Goal: Task Accomplishment & Management: Complete application form

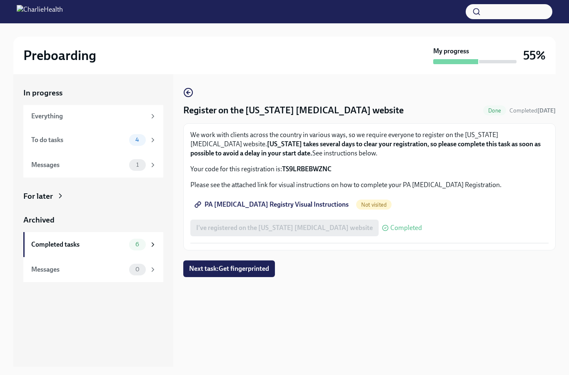
click at [280, 208] on span "PA [MEDICAL_DATA] Registry Visual Instructions" at bounding box center [272, 204] width 152 height 8
click at [107, 142] on div "To do tasks" at bounding box center [78, 139] width 95 height 9
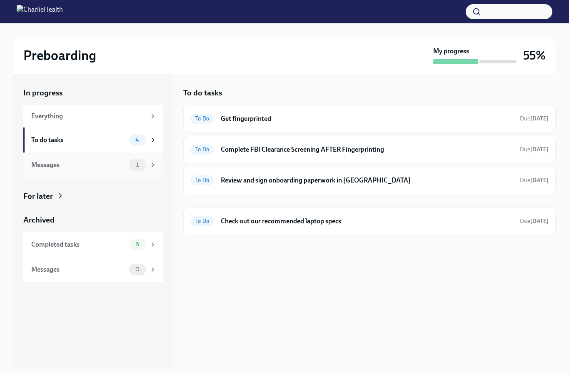
click at [107, 162] on div "Messages" at bounding box center [78, 164] width 95 height 9
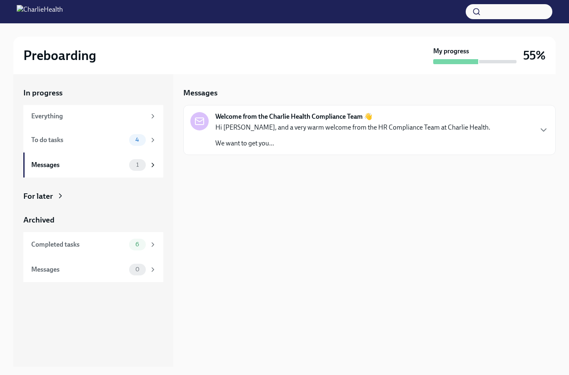
click at [278, 130] on p "Hi [PERSON_NAME], and a very warm welcome from the HR Compliance Team at Charli…" at bounding box center [352, 127] width 275 height 9
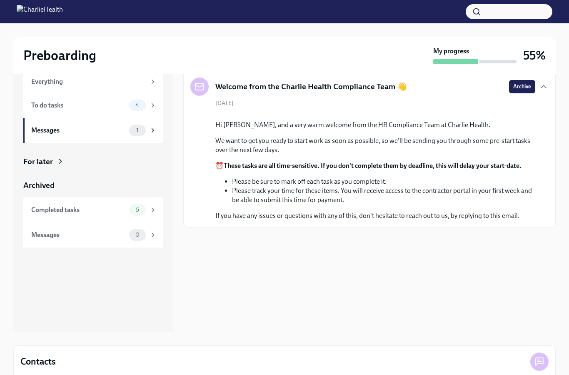
scroll to position [32, 0]
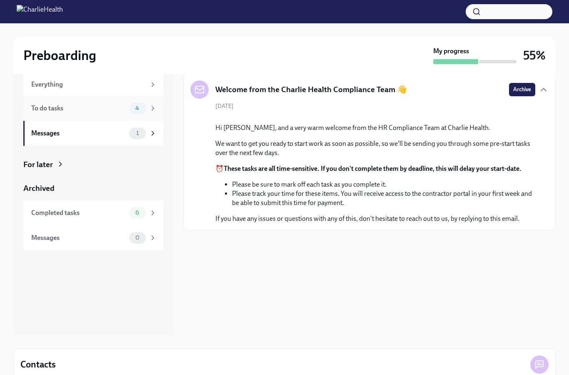
click at [85, 109] on div "To do tasks" at bounding box center [78, 108] width 95 height 9
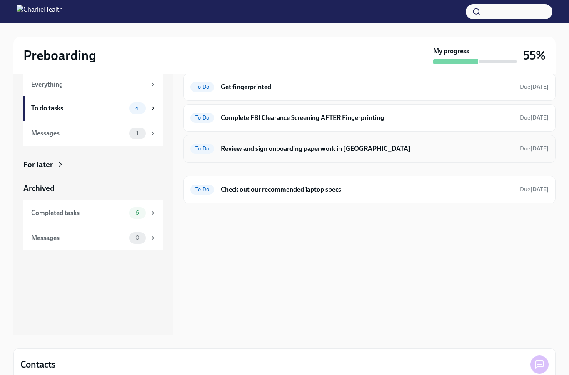
click at [322, 149] on h6 "Review and sign onboarding paperwork in [GEOGRAPHIC_DATA]" at bounding box center [367, 148] width 292 height 9
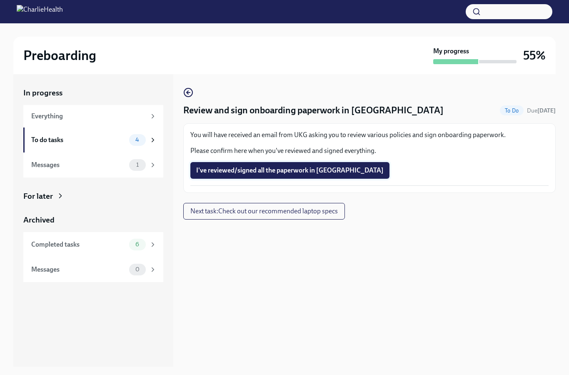
click at [280, 170] on span "I've reviewed/signed all the paperwork in [GEOGRAPHIC_DATA]" at bounding box center [289, 170] width 187 height 8
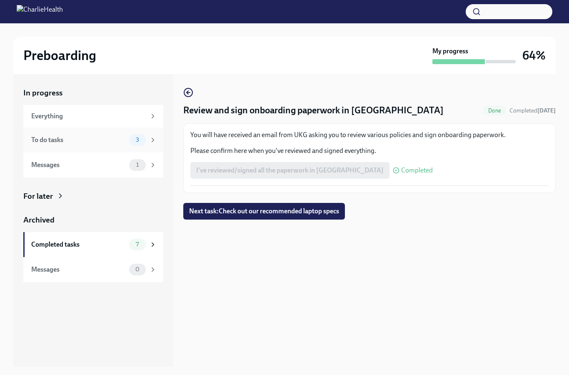
click at [108, 140] on div "To do tasks" at bounding box center [78, 139] width 95 height 9
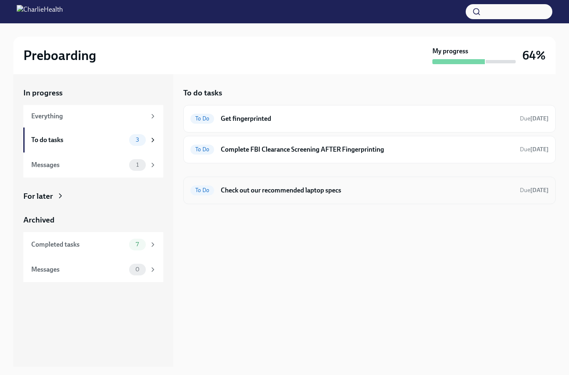
click at [212, 193] on span "To Do" at bounding box center [202, 190] width 24 height 6
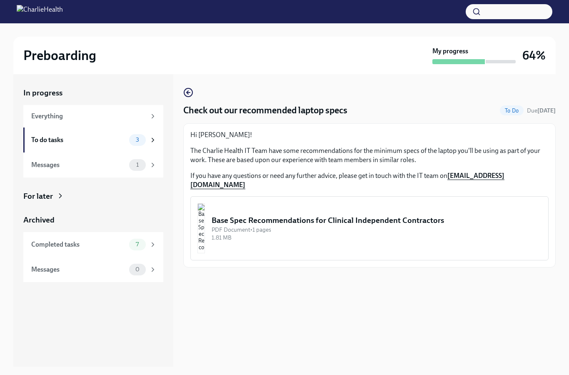
scroll to position [48, 0]
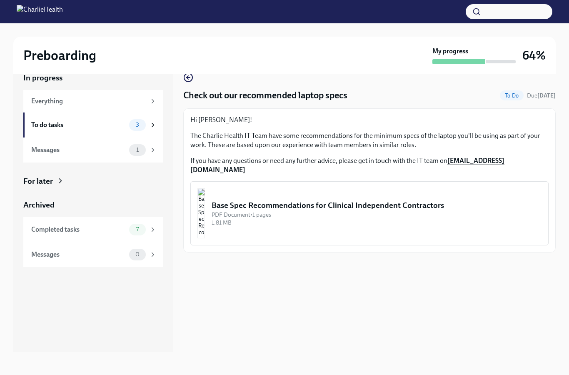
click at [242, 181] on button "Base Spec Recommendations for Clinical Independent Contractors PDF Document • 1…" at bounding box center [369, 213] width 358 height 64
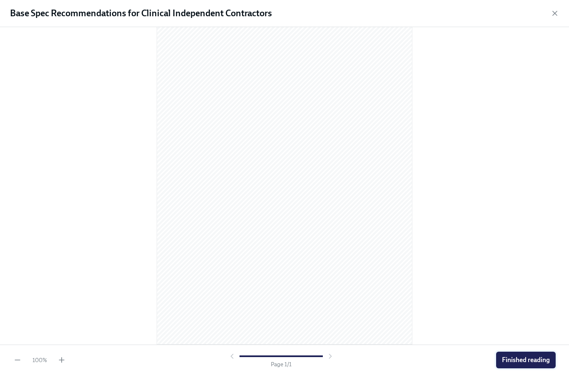
scroll to position [27, 0]
click at [524, 365] on button "Finished reading" at bounding box center [526, 360] width 60 height 17
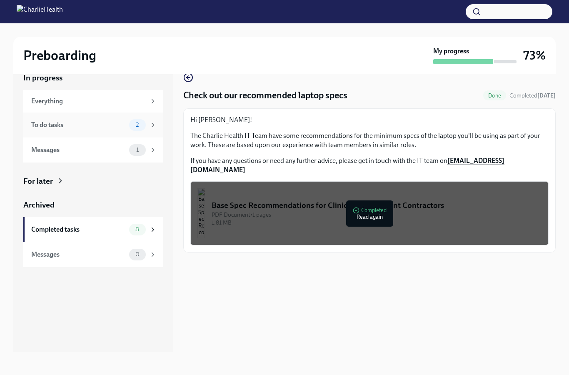
click at [92, 115] on div "To do tasks 2" at bounding box center [93, 124] width 140 height 25
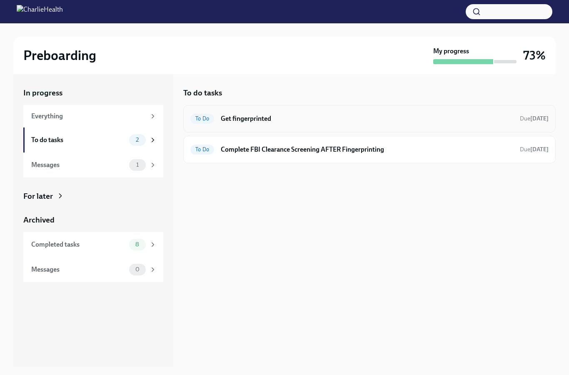
click at [245, 120] on h6 "Get fingerprinted" at bounding box center [367, 118] width 292 height 9
